Goal: Task Accomplishment & Management: Complete application form

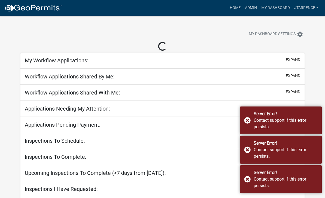
scroll to position [1, 0]
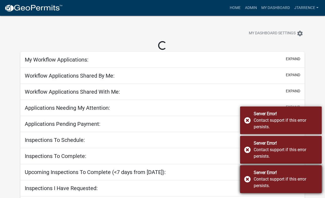
click at [253, 176] on div "Server Error! Contact support if this error persists." at bounding box center [281, 179] width 82 height 28
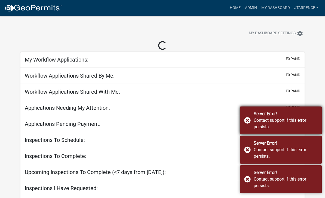
click at [253, 118] on div "Server Error! Contact support if this error persists." at bounding box center [281, 120] width 82 height 28
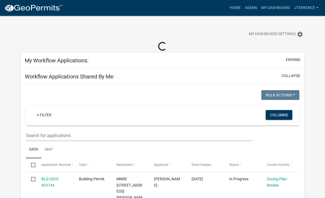
select select "3: 100"
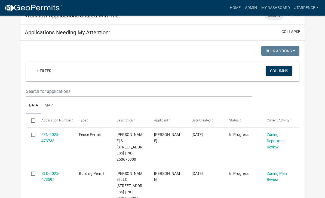
scroll to position [358, 0]
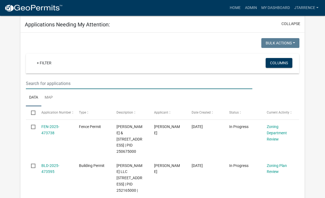
click at [52, 78] on input "text" at bounding box center [139, 83] width 226 height 11
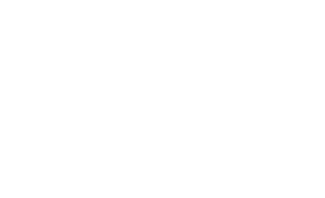
scroll to position [710, 0]
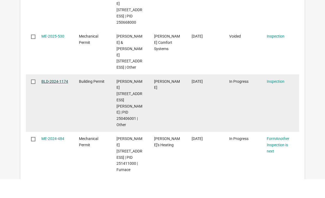
type input "110"
click at [55, 98] on link "BLD-2024-1174" at bounding box center [54, 100] width 27 height 4
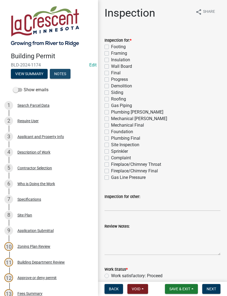
click at [61, 74] on button "Notes" at bounding box center [60, 74] width 21 height 10
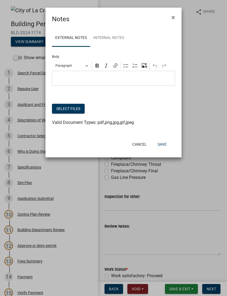
click at [74, 108] on button "Select files" at bounding box center [68, 109] width 33 height 10
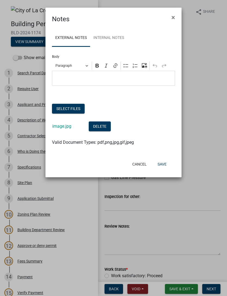
click at [163, 161] on button "Save" at bounding box center [162, 164] width 18 height 10
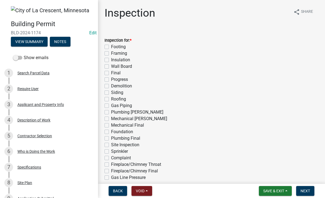
click at [116, 73] on label "Final" at bounding box center [116, 73] width 10 height 7
click at [114, 73] on input "Final" at bounding box center [113, 72] width 4 height 4
checkbox input "true"
checkbox input "false"
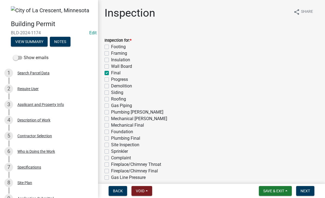
checkbox input "false"
checkbox input "true"
checkbox input "false"
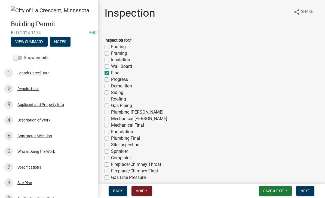
checkbox input "false"
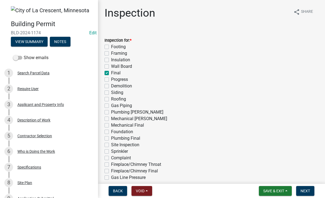
checkbox input "false"
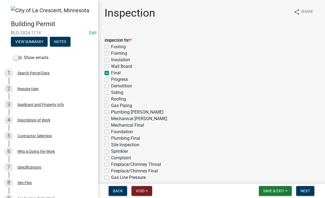
checkbox input "false"
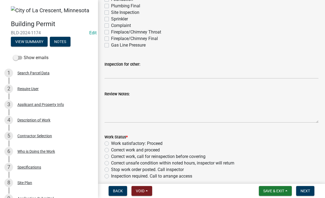
scroll to position [137, 0]
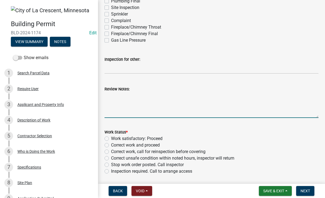
click at [126, 98] on textarea "Review Notes:" at bounding box center [211, 105] width 214 height 26
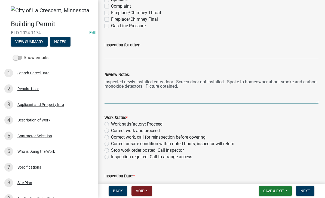
scroll to position [154, 0]
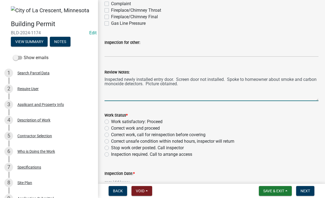
type textarea "Inspected newly installed entry door. Screen door not installed. Spoke to homeo…"
click at [152, 122] on label "Work satisfactory: Proceed" at bounding box center [136, 121] width 51 height 7
click at [114, 122] on input "Work satisfactory: Proceed" at bounding box center [113, 120] width 4 height 4
radio input "true"
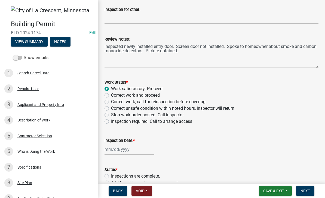
scroll to position [193, 0]
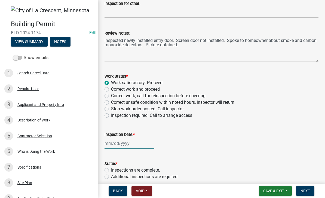
click at [119, 145] on div at bounding box center [129, 143] width 50 height 11
select select "9"
select select "2025"
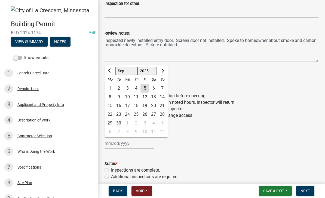
click at [147, 87] on div "5" at bounding box center [144, 88] width 9 height 9
type input "09/05/2025"
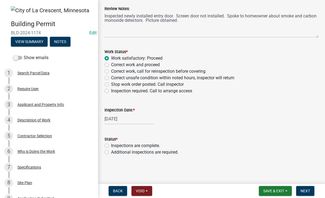
scroll to position [217, 0]
click at [146, 143] on label "Inspections are complete." at bounding box center [135, 145] width 49 height 7
click at [114, 143] on input "Inspections are complete." at bounding box center [113, 144] width 4 height 4
radio input "true"
click at [312, 189] on button "Next" at bounding box center [305, 191] width 18 height 10
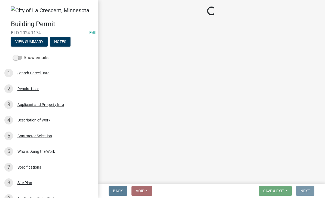
scroll to position [0, 0]
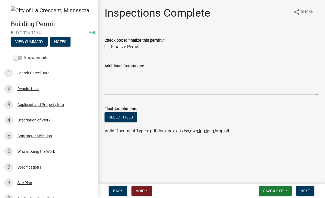
click at [129, 40] on label "Check box to finalize this permit. *" at bounding box center [134, 41] width 60 height 4
click at [115, 46] on label "Finalize Permit" at bounding box center [125, 47] width 29 height 7
click at [114, 46] on input "Finalize Permit" at bounding box center [113, 46] width 4 height 4
checkbox input "true"
click at [308, 191] on span "Next" at bounding box center [305, 190] width 10 height 4
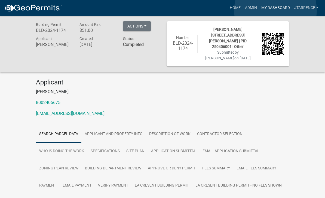
click at [275, 10] on link "My Dashboard" at bounding box center [275, 8] width 33 height 10
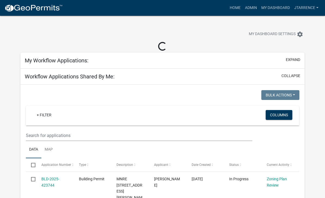
select select "3: 100"
